Goal: Task Accomplishment & Management: Use online tool/utility

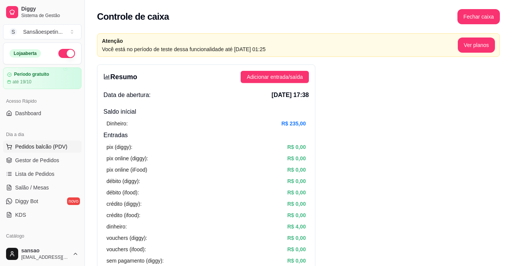
click at [43, 149] on span "Pedidos balcão (PDV)" at bounding box center [41, 147] width 52 height 8
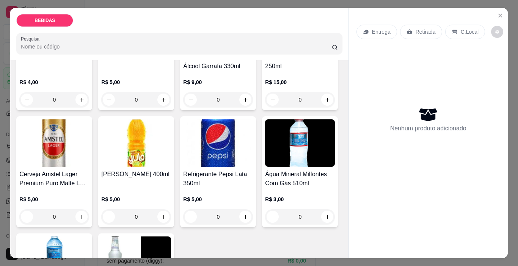
scroll to position [190, 0]
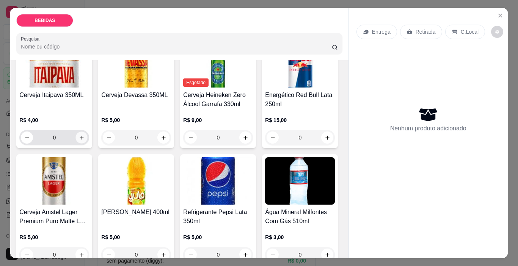
click at [85, 135] on icon "increase-product-quantity" at bounding box center [82, 138] width 6 height 6
type input "1"
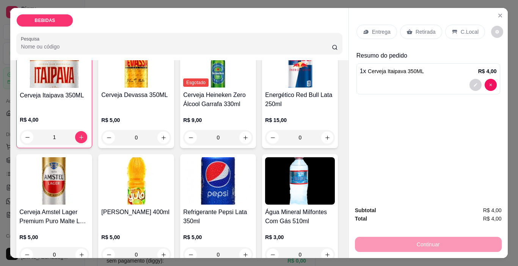
click at [421, 29] on p "Retirada" at bounding box center [426, 32] width 20 height 8
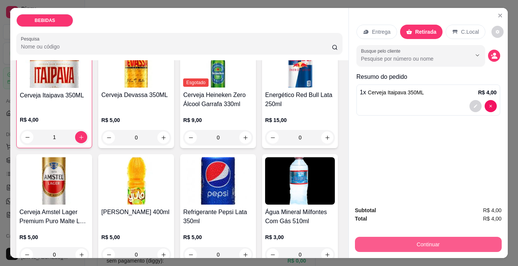
click at [409, 244] on button "Continuar" at bounding box center [428, 244] width 147 height 15
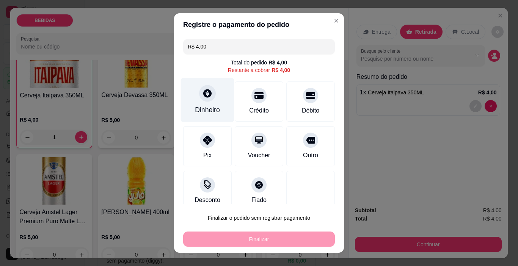
click at [195, 107] on div "Dinheiro" at bounding box center [207, 110] width 25 height 10
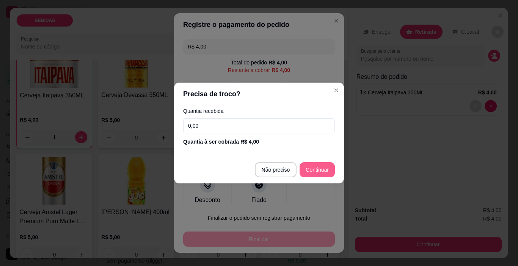
type input "R$ 0,00"
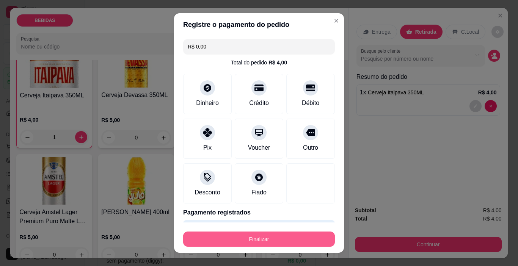
click at [303, 234] on button "Finalizar" at bounding box center [259, 239] width 152 height 15
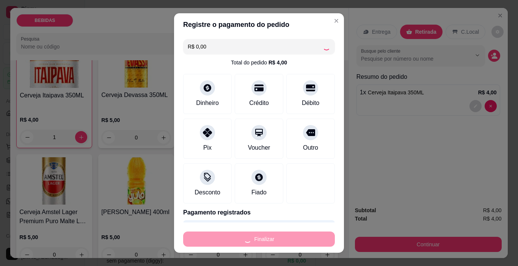
type input "0"
type input "-R$ 4,00"
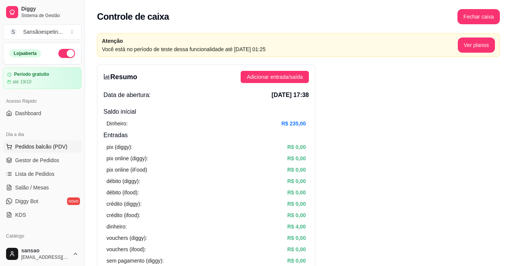
click at [59, 147] on span "Pedidos balcão (PDV)" at bounding box center [41, 147] width 52 height 8
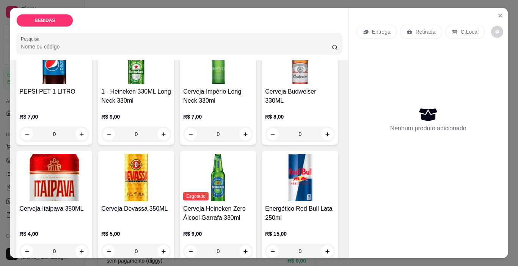
scroll to position [152, 0]
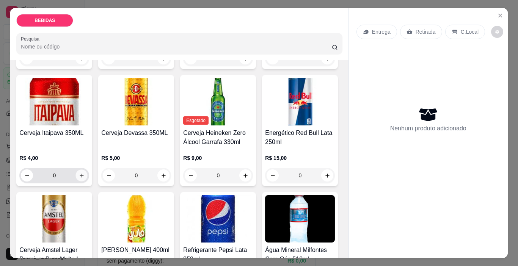
click at [85, 173] on icon "increase-product-quantity" at bounding box center [82, 176] width 6 height 6
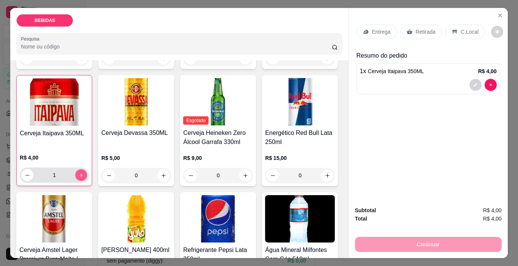
click at [87, 170] on button "increase-product-quantity" at bounding box center [81, 176] width 12 height 12
type input "2"
click at [416, 31] on p "Retirada" at bounding box center [426, 32] width 20 height 8
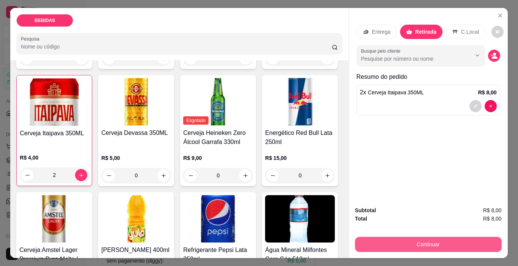
click at [385, 238] on button "Continuar" at bounding box center [428, 244] width 147 height 15
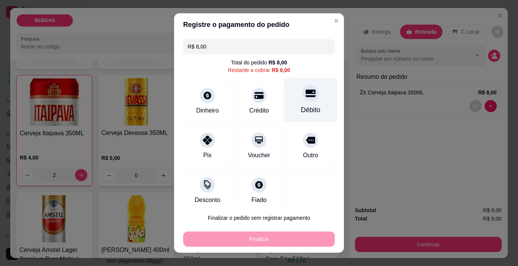
click at [313, 103] on div "Débito" at bounding box center [310, 100] width 53 height 44
type input "R$ 0,00"
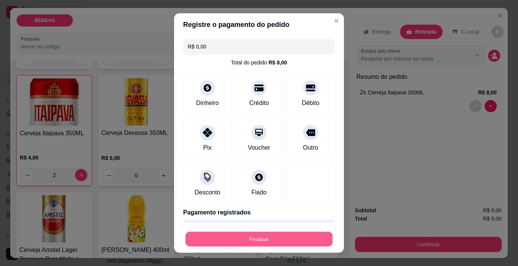
click at [278, 243] on button "Finalizar" at bounding box center [258, 239] width 147 height 15
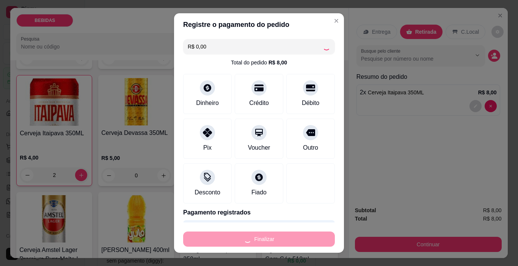
type input "0"
type input "-R$ 8,00"
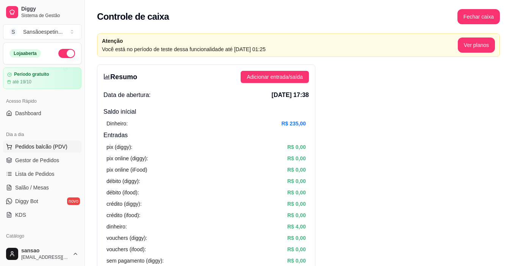
click at [62, 149] on span "Pedidos balcão (PDV)" at bounding box center [41, 147] width 52 height 8
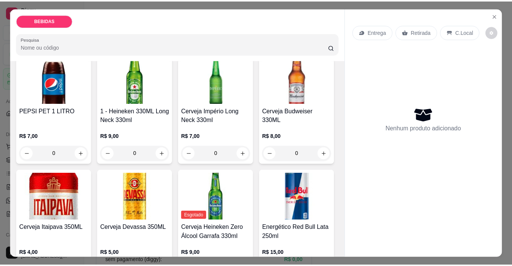
scroll to position [38, 0]
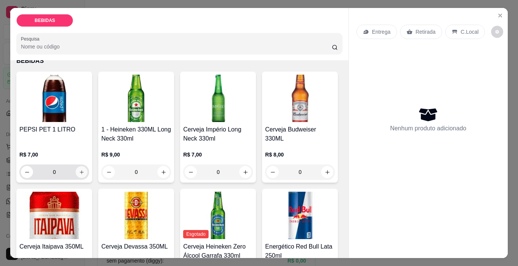
click at [82, 171] on icon "increase-product-quantity" at bounding box center [82, 173] width 6 height 6
type input "1"
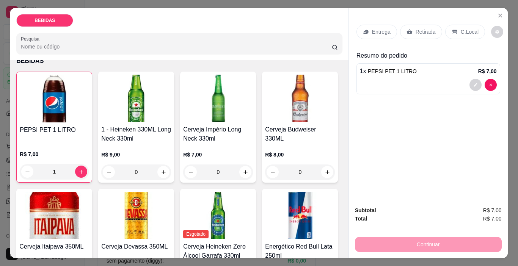
click at [411, 27] on div "Retirada" at bounding box center [421, 32] width 42 height 14
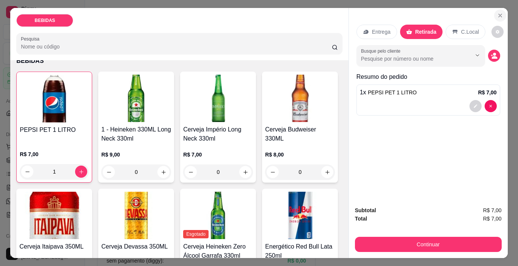
click at [497, 15] on icon "Close" at bounding box center [500, 16] width 6 height 6
